Goal: Information Seeking & Learning: Learn about a topic

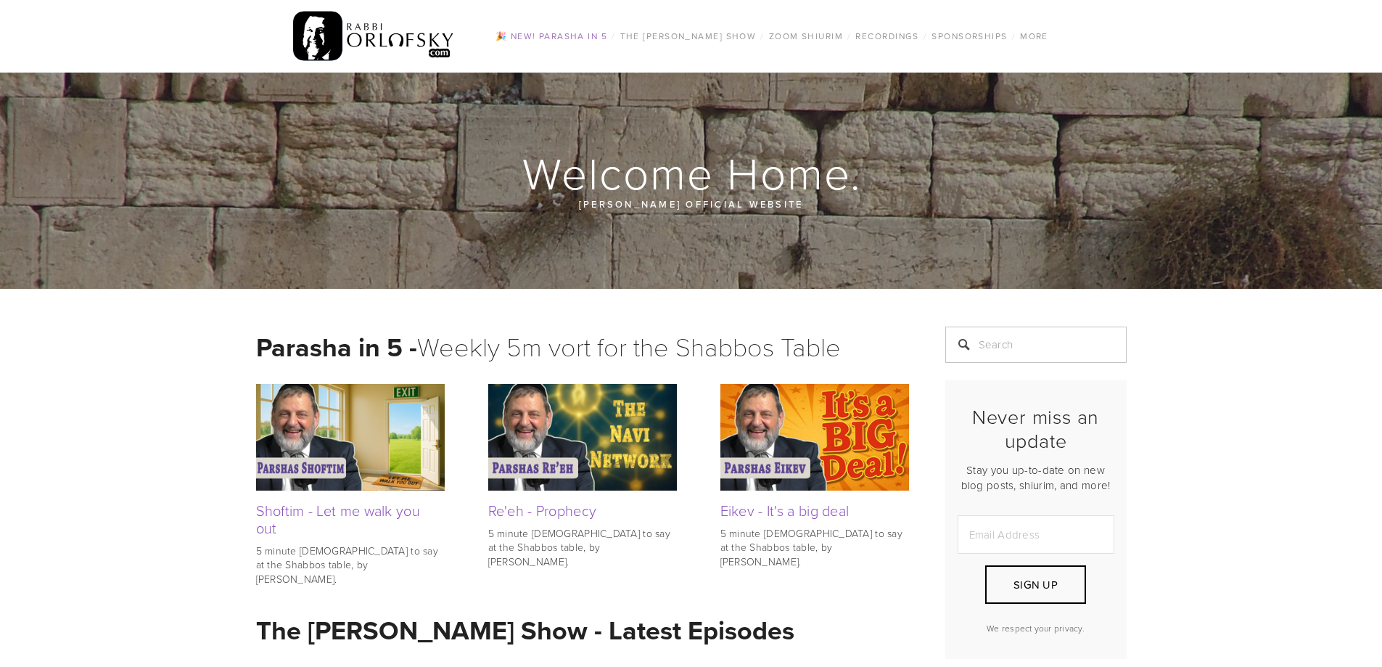
click at [572, 33] on link "🎉 NEW! Parasha in 5" at bounding box center [551, 36] width 120 height 19
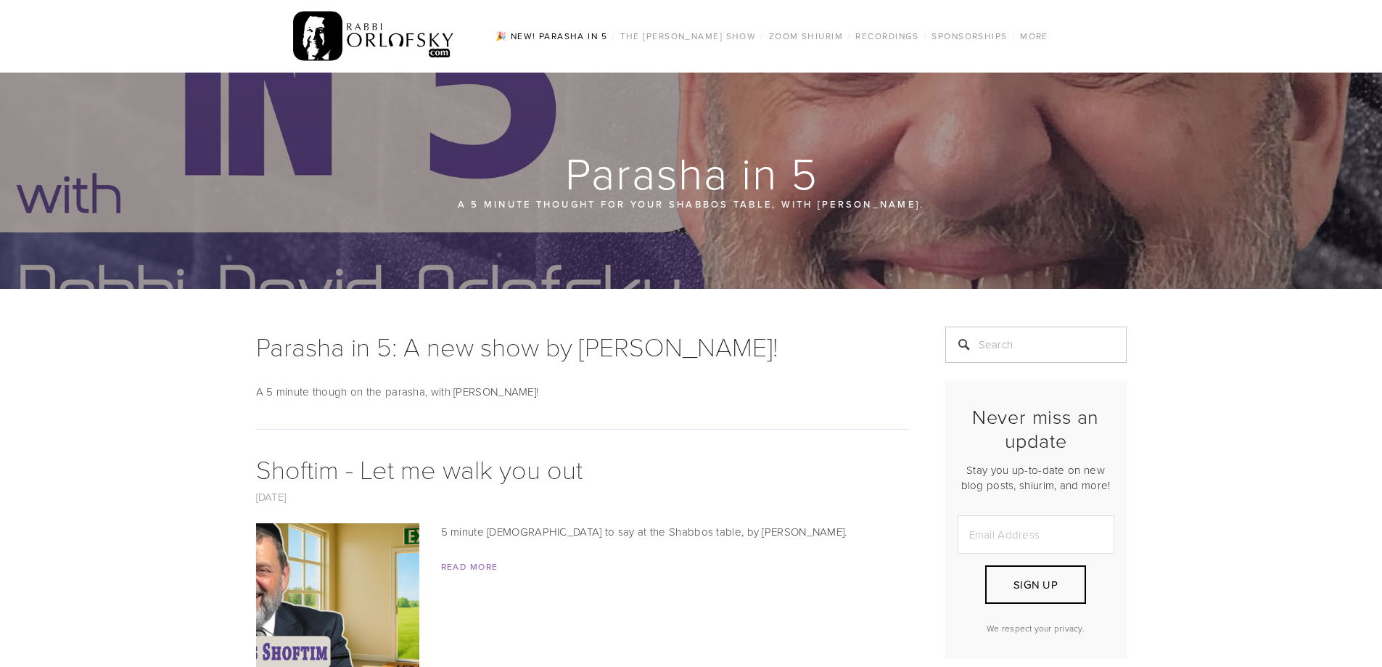
click at [345, 42] on img at bounding box center [374, 36] width 162 height 57
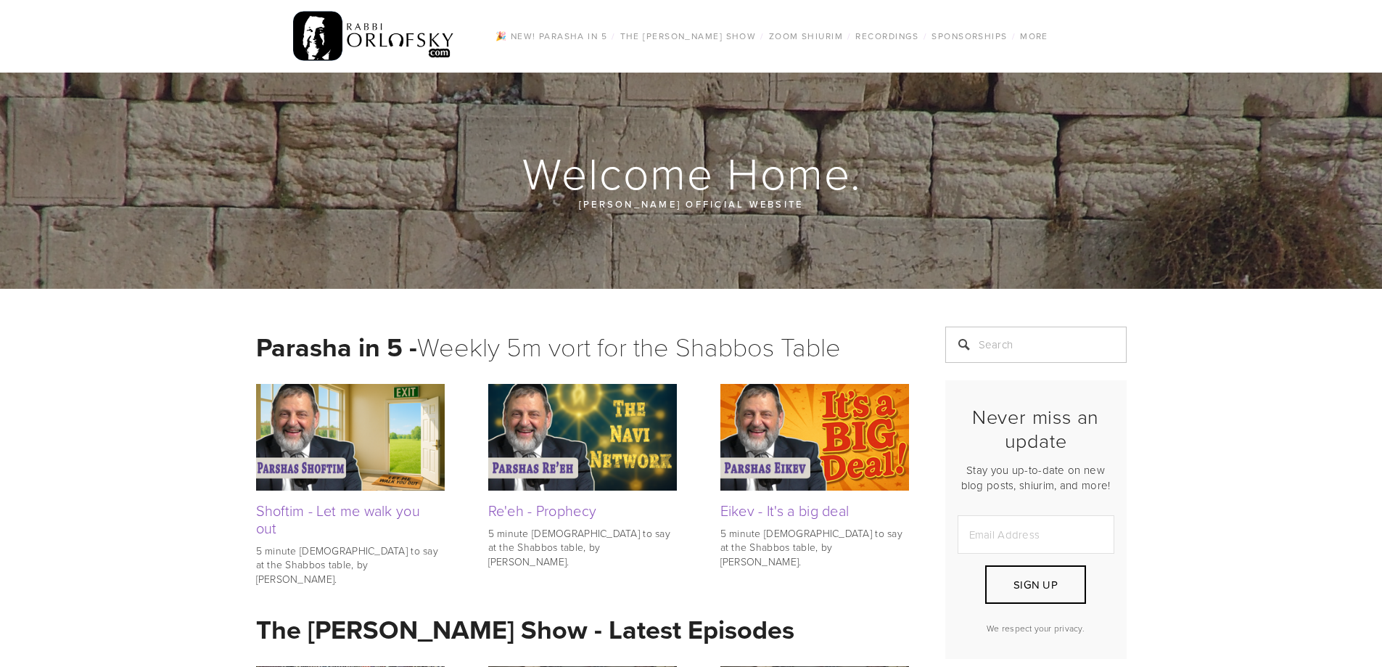
scroll to position [218, 0]
